Goal: Task Accomplishment & Management: Use online tool/utility

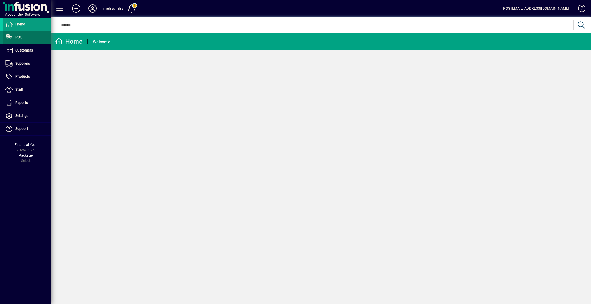
click at [24, 38] on span at bounding box center [27, 37] width 49 height 12
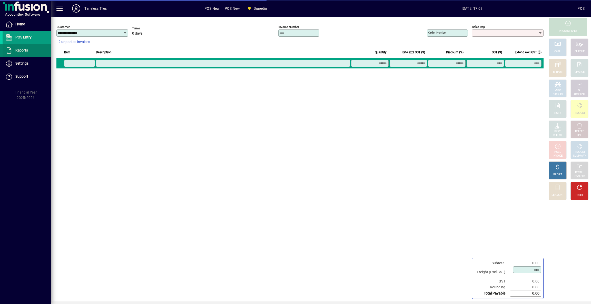
click at [38, 49] on span at bounding box center [27, 50] width 49 height 12
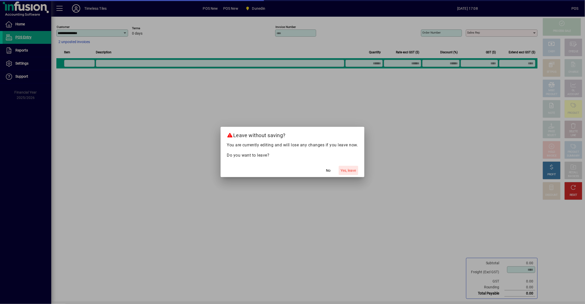
click at [349, 169] on span "Yes, leave" at bounding box center [348, 170] width 15 height 5
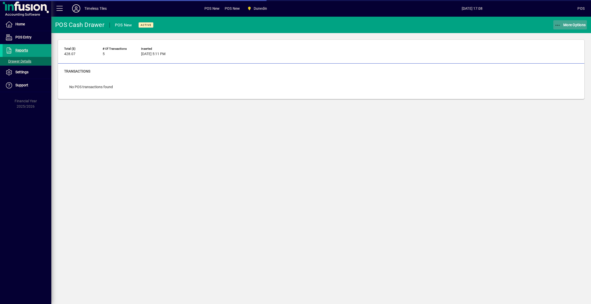
click at [570, 23] on span "More Options" at bounding box center [569, 25] width 31 height 4
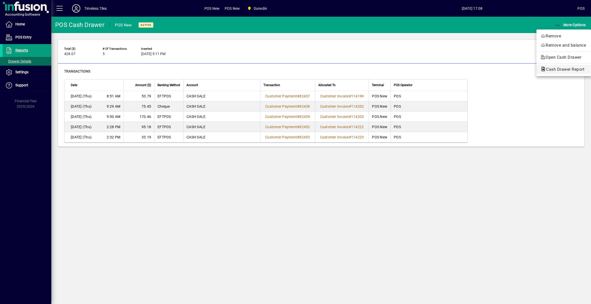
click at [551, 69] on span "Cash Drawer Report" at bounding box center [563, 69] width 46 height 5
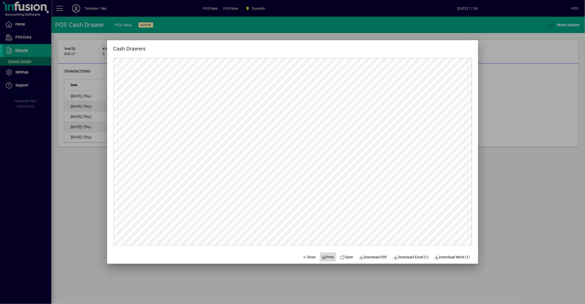
click at [326, 256] on span "Print" at bounding box center [328, 257] width 12 height 5
click at [307, 261] on span "button" at bounding box center [308, 257] width 17 height 12
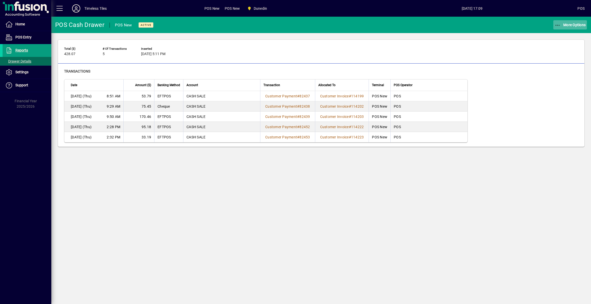
click at [566, 26] on span "More Options" at bounding box center [569, 25] width 31 height 4
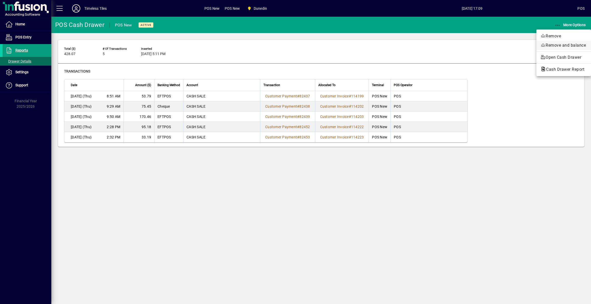
click at [554, 46] on span "Remove and balance" at bounding box center [563, 45] width 46 height 6
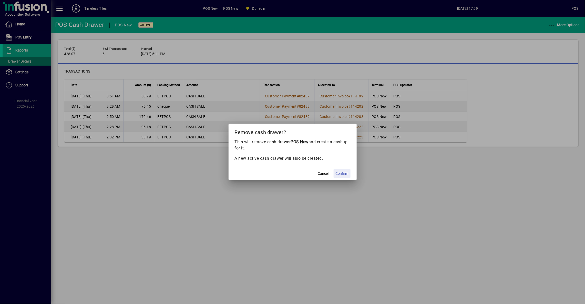
click at [343, 173] on span "Confirm" at bounding box center [342, 173] width 13 height 5
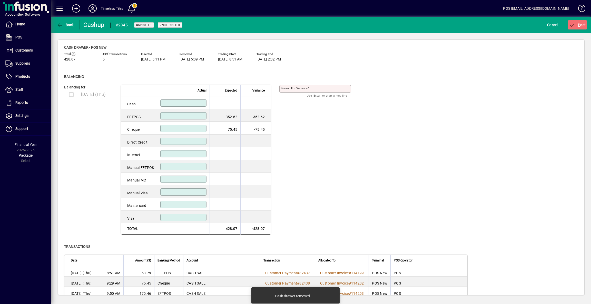
click at [187, 131] on div at bounding box center [183, 128] width 46 height 7
type input "*****"
click at [183, 111] on td at bounding box center [183, 115] width 53 height 13
click at [185, 114] on input at bounding box center [183, 116] width 45 height 4
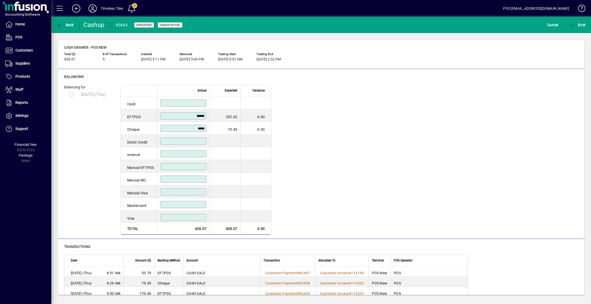
type input "******"
click at [186, 140] on input at bounding box center [183, 141] width 45 height 4
click at [580, 24] on span "P ost" at bounding box center [577, 25] width 17 height 4
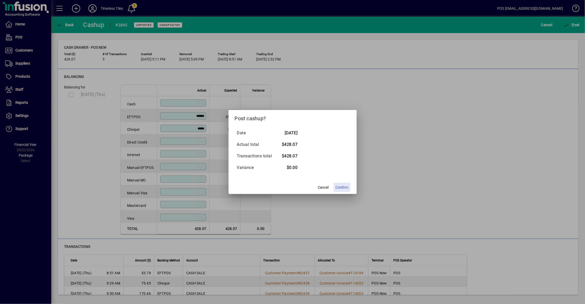
click at [343, 188] on span "Confirm" at bounding box center [342, 187] width 13 height 5
